Goal: Communication & Community: Answer question/provide support

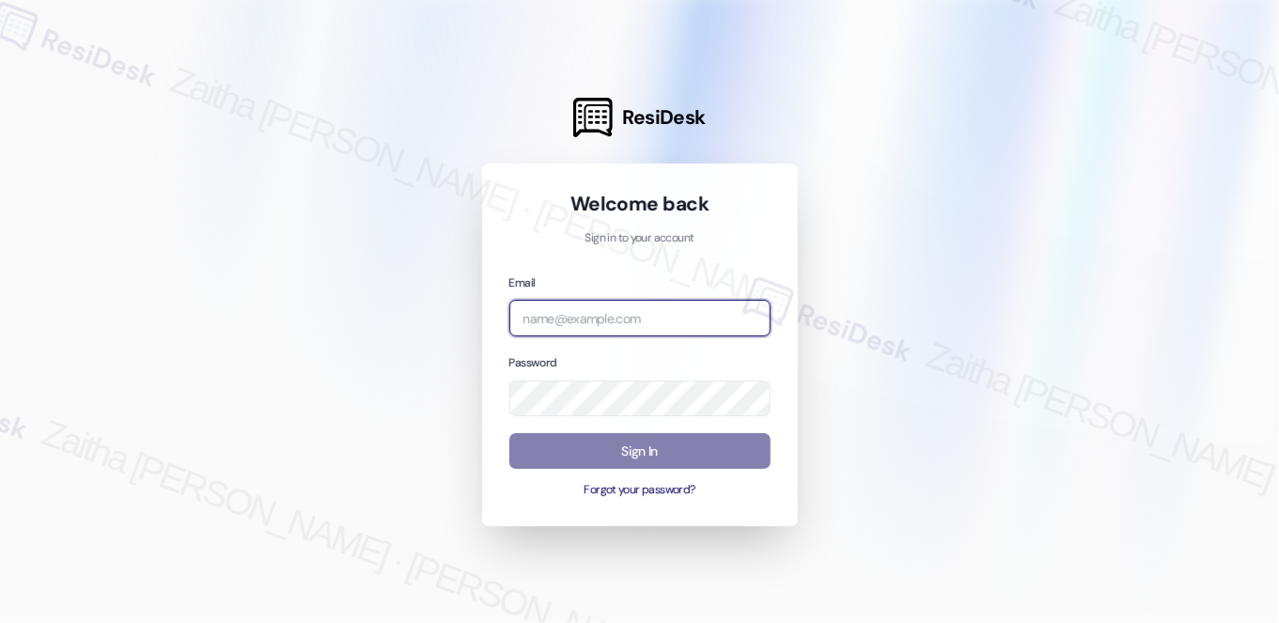
click at [588, 306] on input "email" at bounding box center [639, 318] width 261 height 37
type input "[EMAIL_ADDRESS][PERSON_NAME][DOMAIN_NAME]"
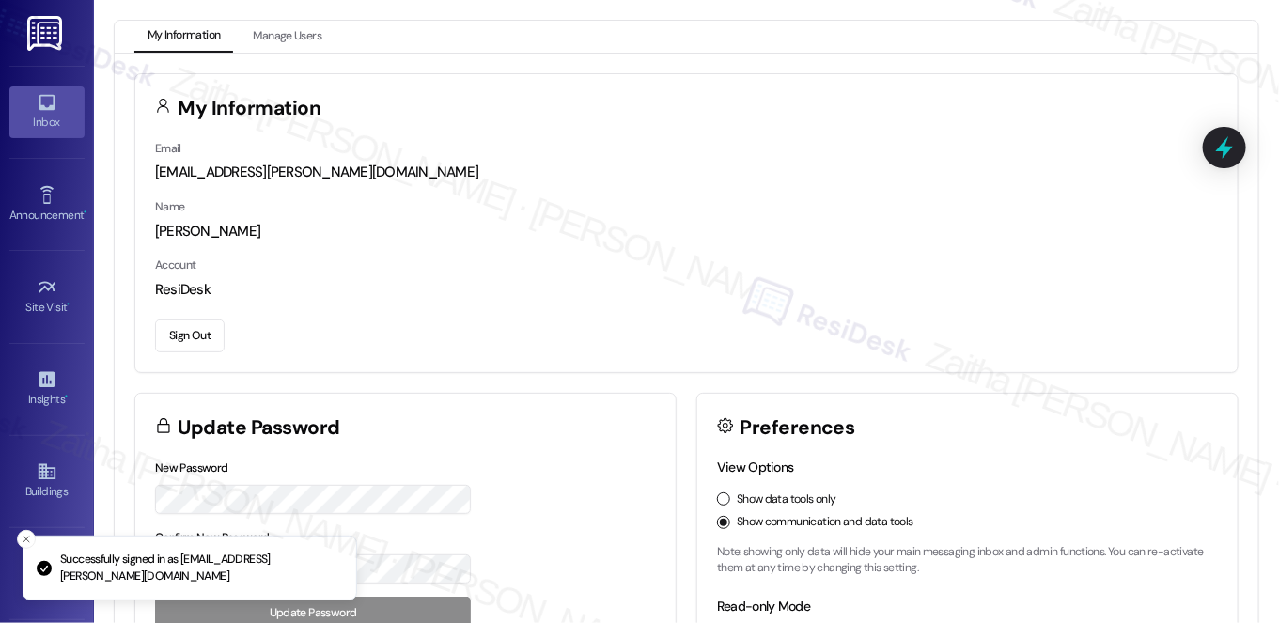
click at [65, 134] on link "Inbox" at bounding box center [46, 111] width 75 height 51
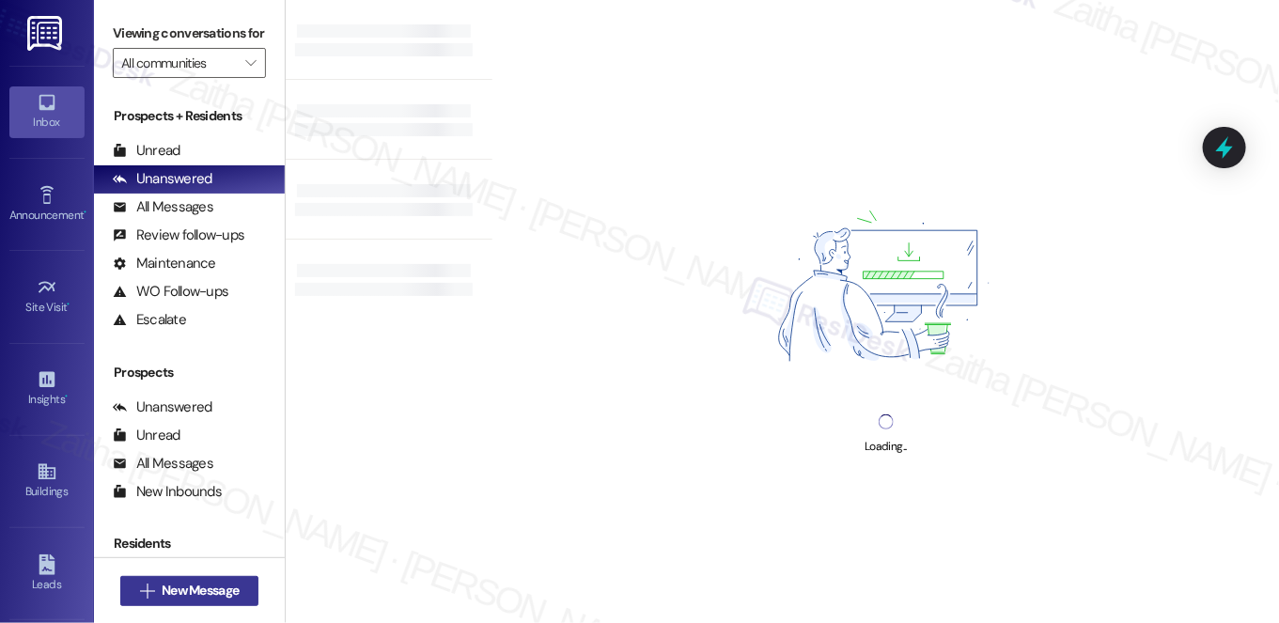
click at [168, 593] on span "New Message" at bounding box center [200, 591] width 77 height 20
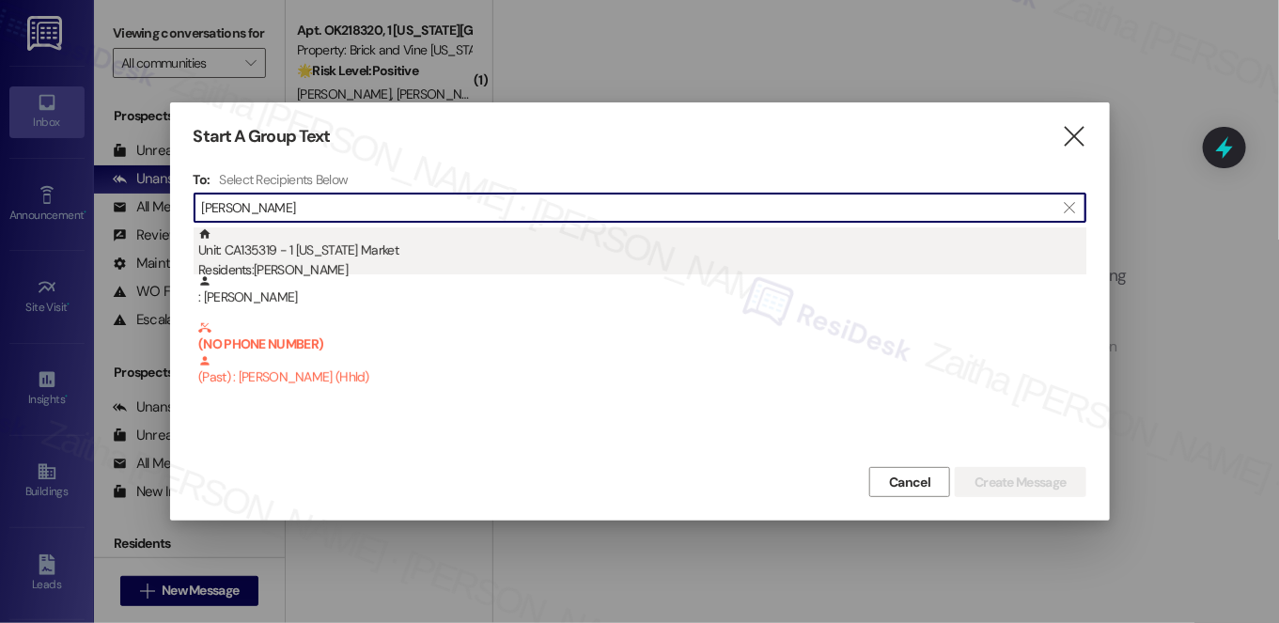
type input "[PERSON_NAME]"
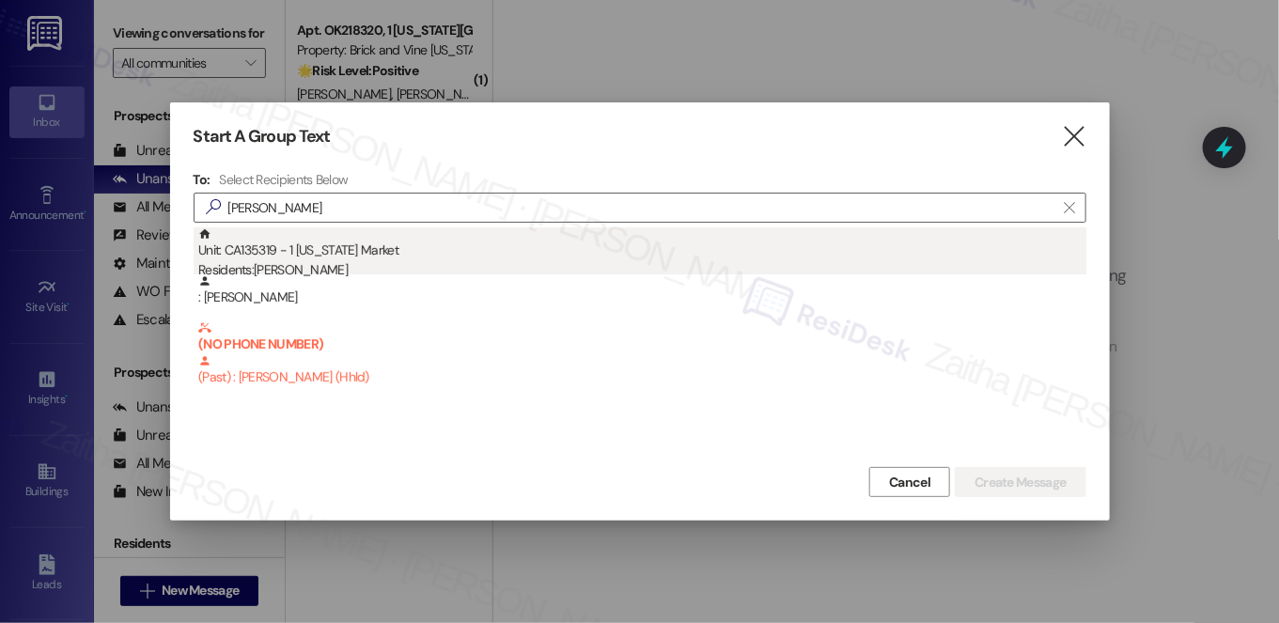
click at [378, 267] on div "Residents: [PERSON_NAME]" at bounding box center [642, 270] width 888 height 20
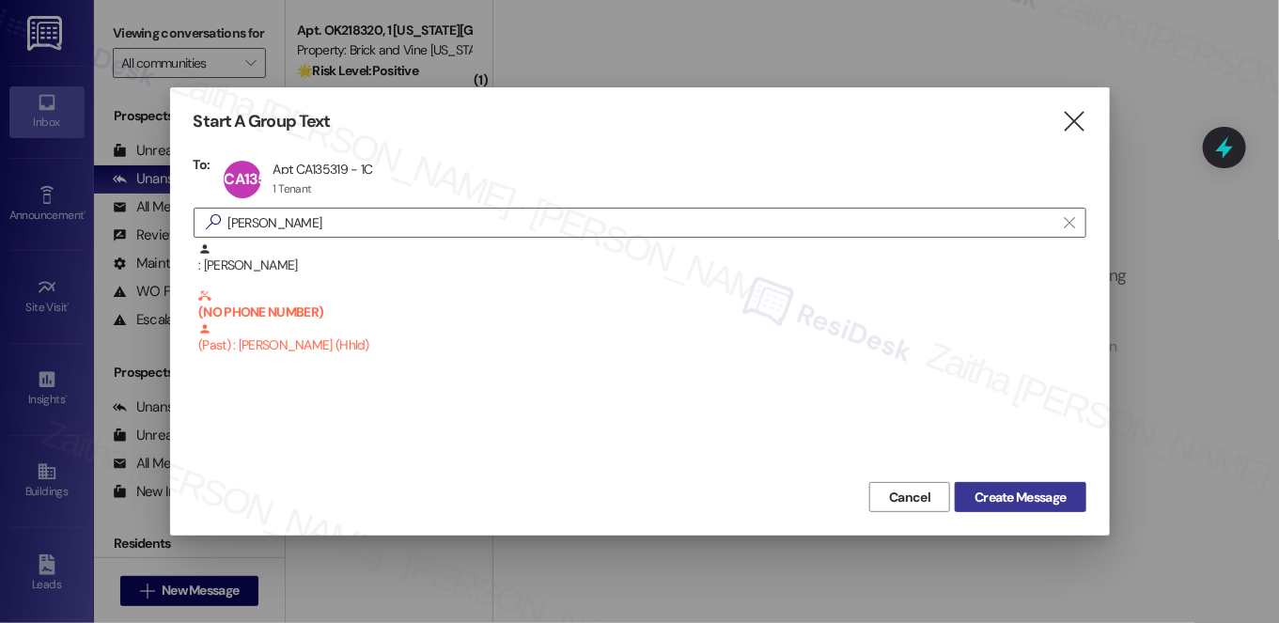
click at [1016, 496] on span "Create Message" at bounding box center [1020, 498] width 91 height 20
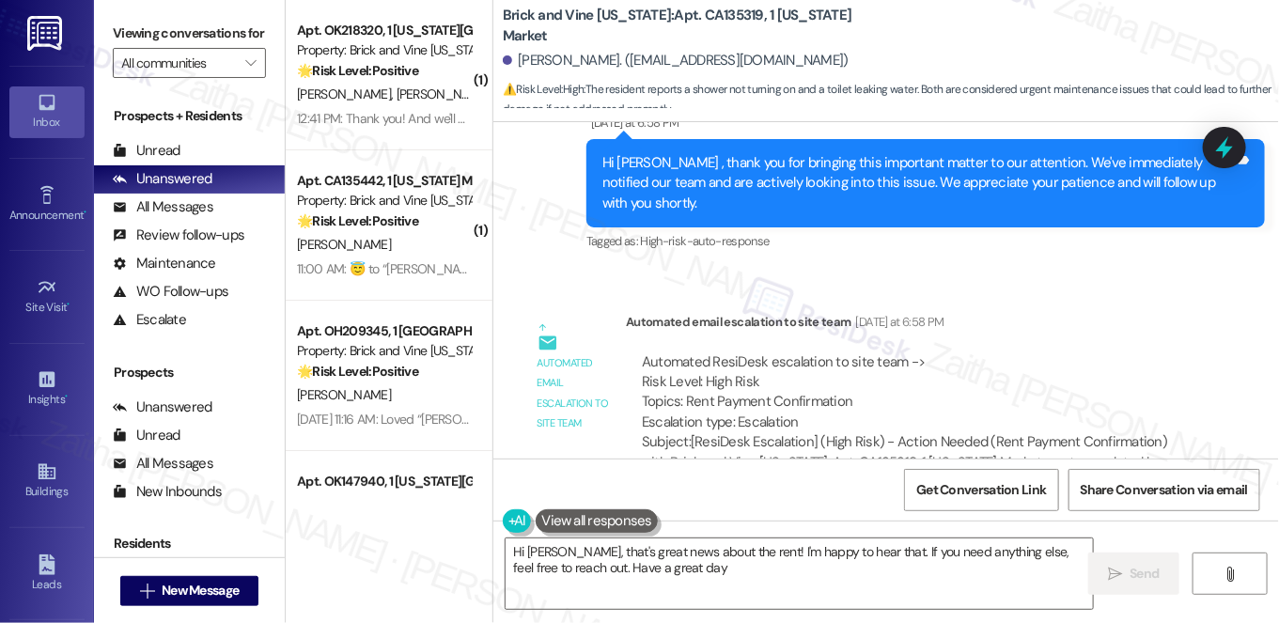
type textarea "Hi [PERSON_NAME], that's great news about the rent! I'm happy to hear that. If …"
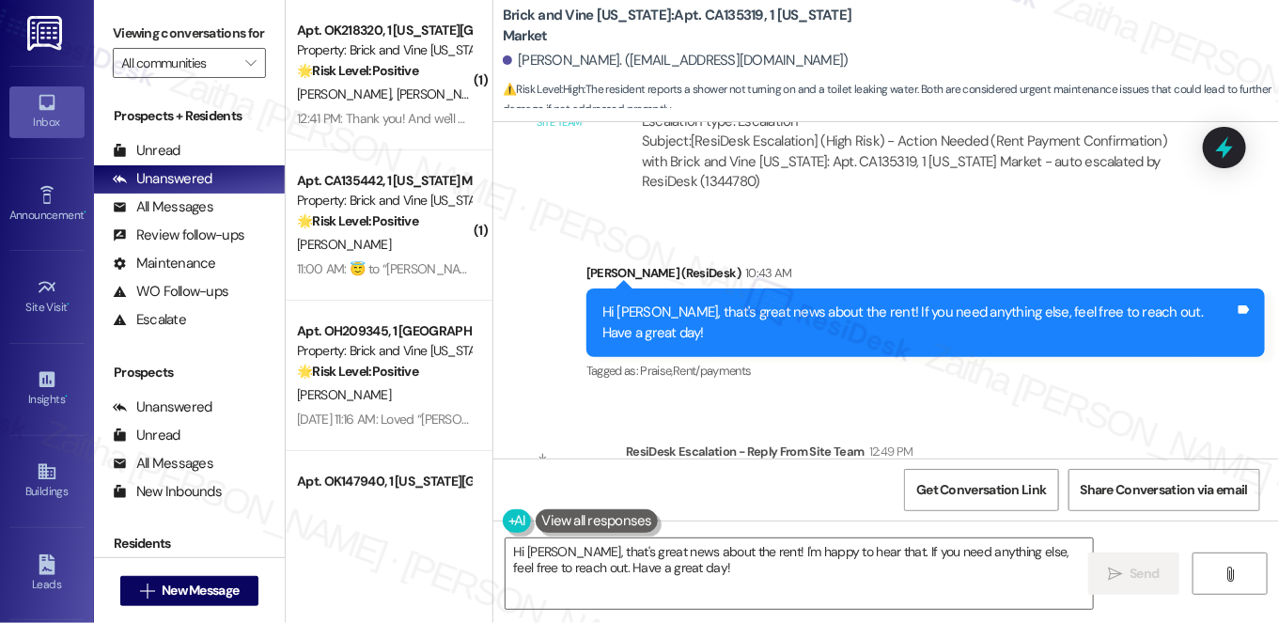
scroll to position [4714, 0]
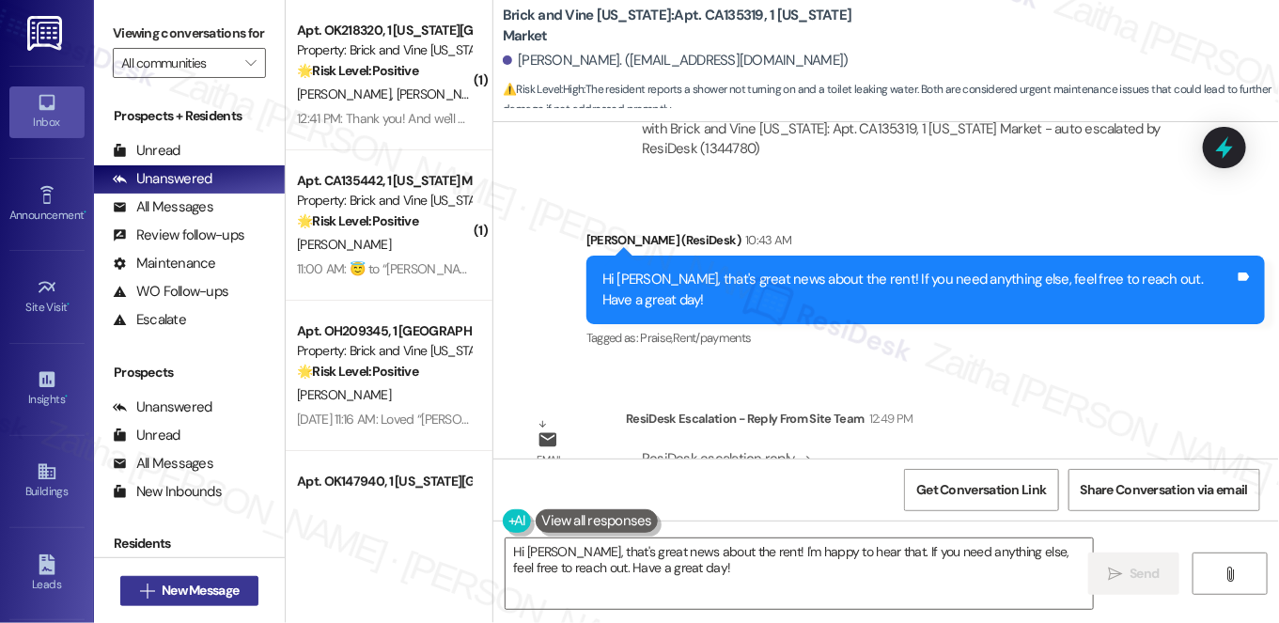
click at [203, 590] on span "New Message" at bounding box center [200, 591] width 77 height 20
